Goal: Obtain resource: Download file/media

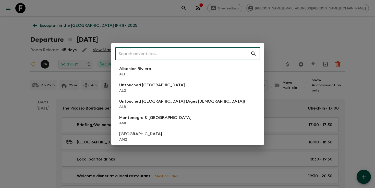
click at [177, 56] on input "text" at bounding box center [182, 54] width 135 height 14
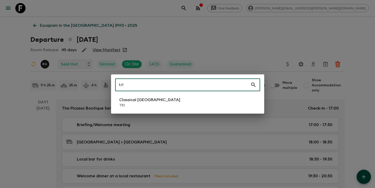
type input "tr1"
click at [170, 102] on li "Classical Türkiye TR1" at bounding box center [187, 102] width 145 height 14
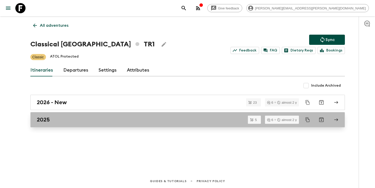
click at [149, 122] on div "2025" at bounding box center [183, 120] width 292 height 7
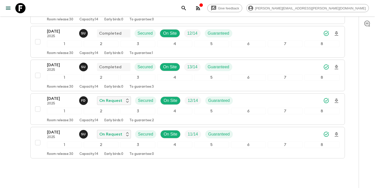
scroll to position [111, 0]
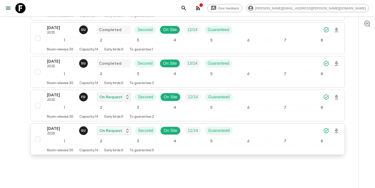
click at [336, 130] on icon "Download Onboarding" at bounding box center [336, 131] width 6 height 6
click at [187, 11] on icon "search adventures" at bounding box center [184, 8] width 6 height 6
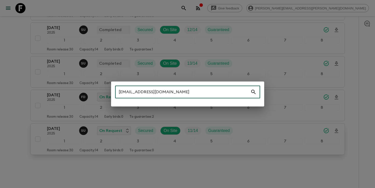
type input "[EMAIL_ADDRESS][DOMAIN_NAME]"
click at [18, 106] on div "[EMAIL_ADDRESS][DOMAIN_NAME] ​" at bounding box center [187, 94] width 375 height 188
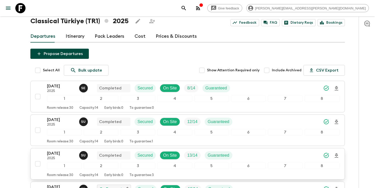
scroll to position [0, 0]
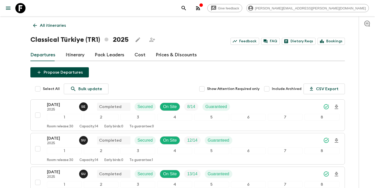
click at [186, 9] on icon "search adventures" at bounding box center [184, 8] width 4 height 4
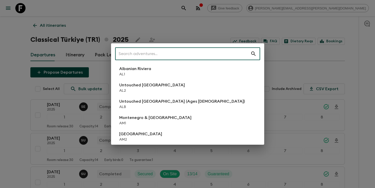
click at [197, 56] on input "text" at bounding box center [182, 54] width 135 height 14
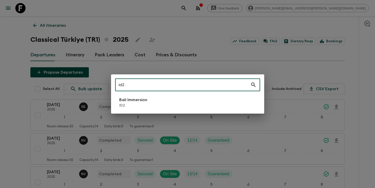
type input "id2"
click at [172, 111] on div "id2 ​ Bali Immersion ID2" at bounding box center [187, 94] width 153 height 39
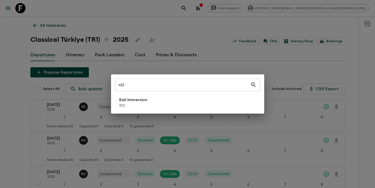
click at [168, 105] on li "Bali Immersion ID2" at bounding box center [187, 102] width 145 height 14
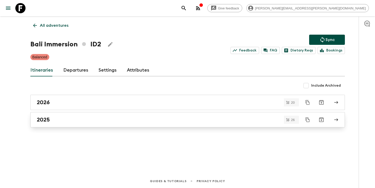
click at [47, 114] on link "2025" at bounding box center [187, 119] width 315 height 15
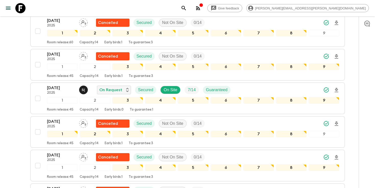
scroll to position [334, 0]
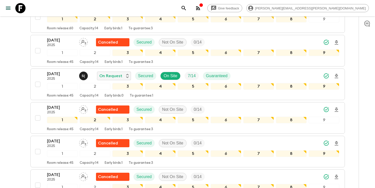
click at [187, 10] on icon "search adventures" at bounding box center [184, 8] width 6 height 6
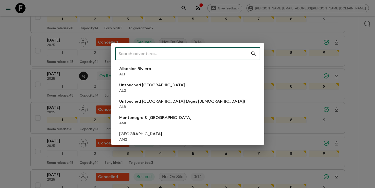
click at [211, 55] on input "text" at bounding box center [182, 54] width 135 height 14
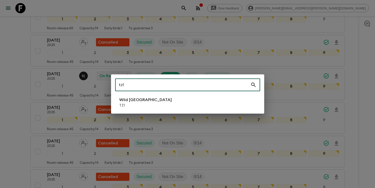
type input "tz1"
click at [174, 101] on li "Wild Tanzania TZ1" at bounding box center [187, 102] width 145 height 14
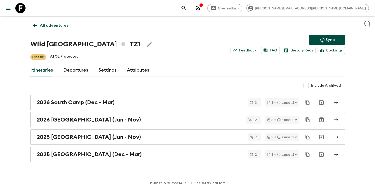
scroll to position [2, 0]
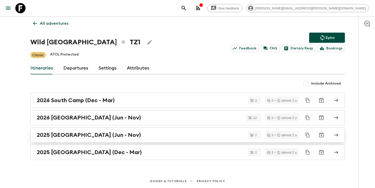
click at [166, 134] on div "2025 [GEOGRAPHIC_DATA] (Jun - Nov)" at bounding box center [183, 135] width 292 height 7
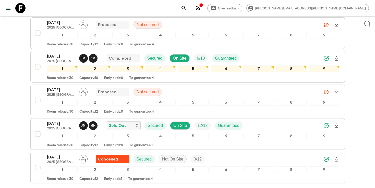
scroll to position [192, 0]
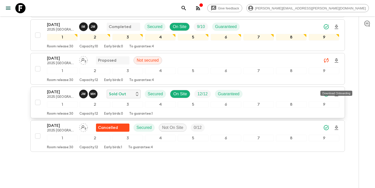
click at [336, 91] on icon "Download Onboarding" at bounding box center [336, 94] width 6 height 6
click at [187, 9] on icon "search adventures" at bounding box center [184, 8] width 6 height 6
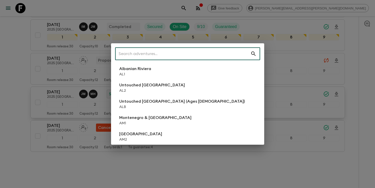
click at [200, 52] on input "text" at bounding box center [182, 54] width 135 height 14
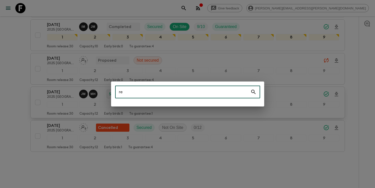
type input "r"
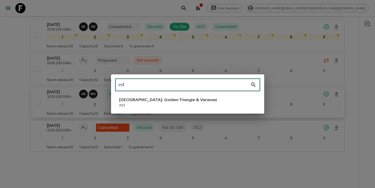
type input "in3"
click at [184, 100] on p "[GEOGRAPHIC_DATA]: Golden Triangle & Varanasi" at bounding box center [168, 100] width 98 height 6
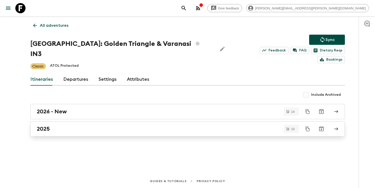
click at [73, 126] on div "2025" at bounding box center [183, 129] width 292 height 7
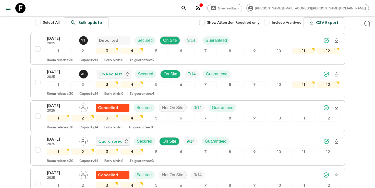
scroll to position [77, 0]
click at [336, 72] on icon "Download Onboarding" at bounding box center [337, 74] width 4 height 4
